Goal: Navigation & Orientation: Find specific page/section

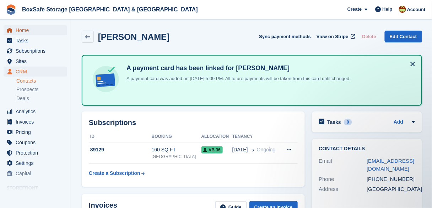
click at [33, 28] on span "Home" at bounding box center [37, 30] width 43 height 10
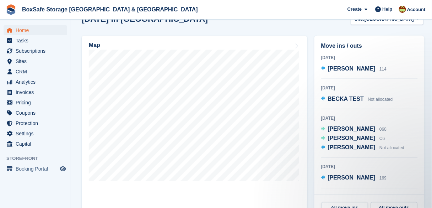
scroll to position [199, 0]
